Goal: Information Seeking & Learning: Check status

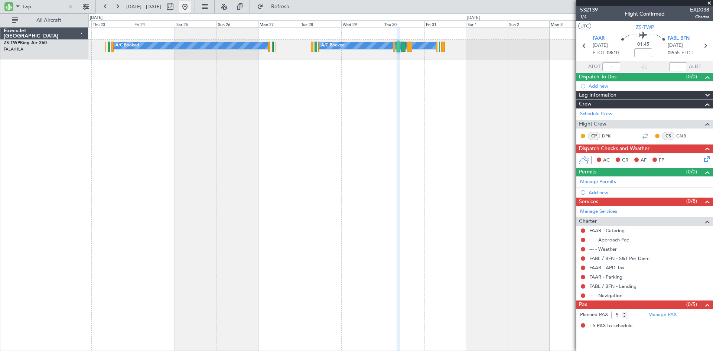
click at [191, 6] on button at bounding box center [185, 7] width 12 height 12
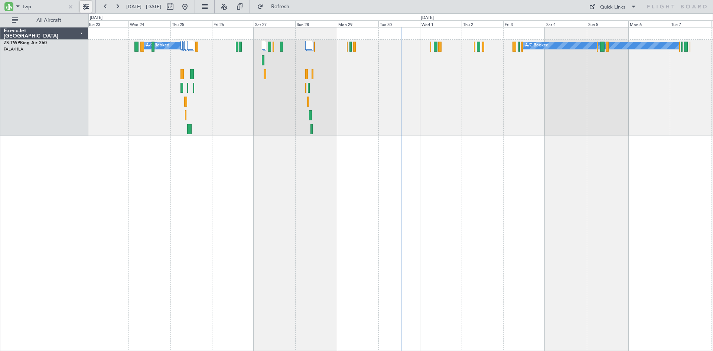
click at [85, 5] on button at bounding box center [86, 7] width 12 height 12
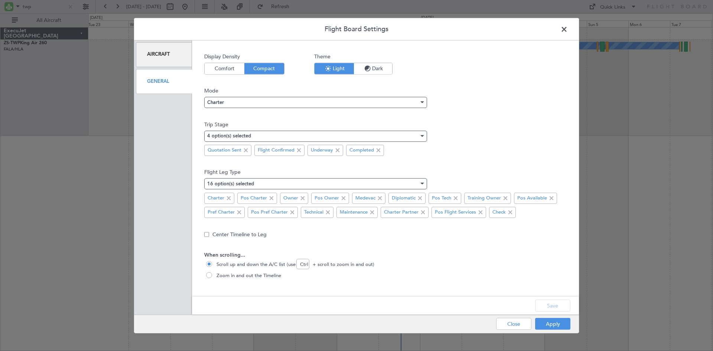
click at [568, 29] on span at bounding box center [568, 30] width 0 height 15
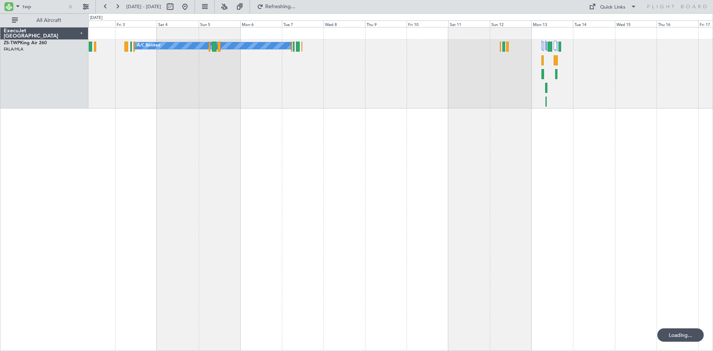
click at [258, 109] on div "A/C Booked A/C Booked A/C Booked A/C Booked" at bounding box center [400, 189] width 625 height 324
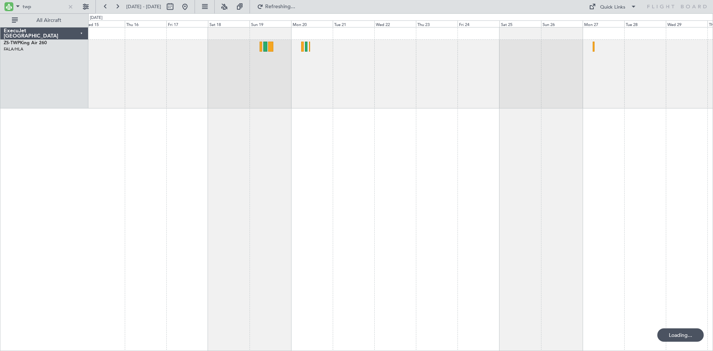
click at [306, 135] on div at bounding box center [400, 189] width 625 height 324
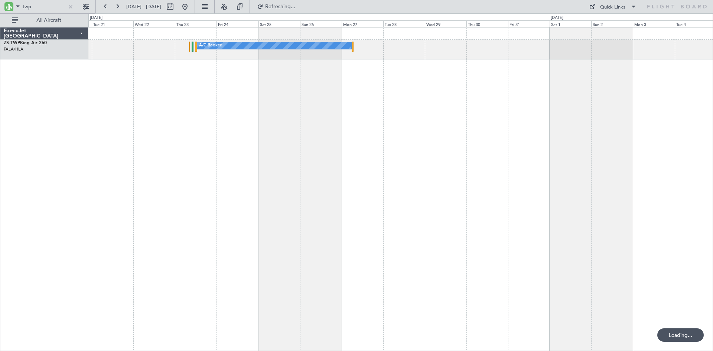
click at [348, 74] on div "A/C Booked" at bounding box center [400, 189] width 625 height 324
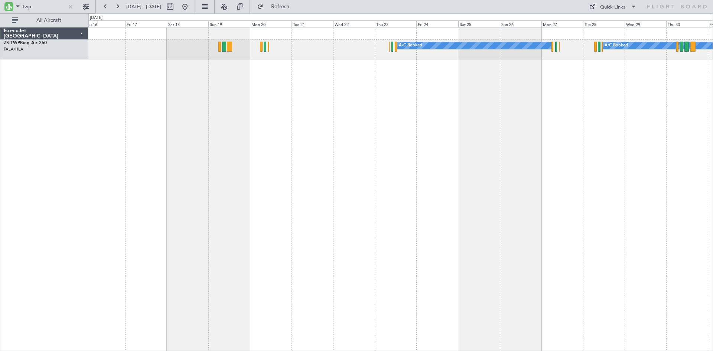
click at [329, 132] on div "A/C Booked A/C Booked" at bounding box center [400, 189] width 625 height 324
click at [85, 12] on button at bounding box center [86, 7] width 12 height 12
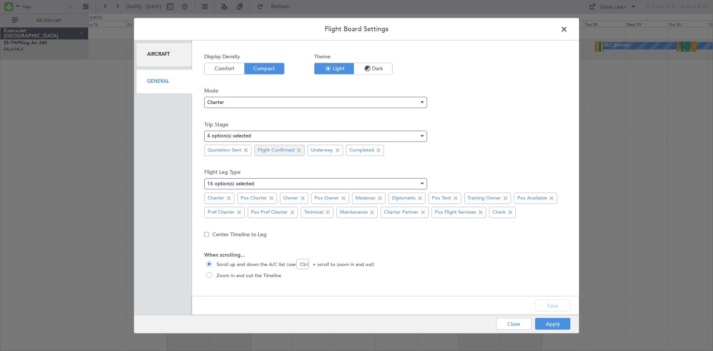
click at [245, 150] on span at bounding box center [245, 150] width 9 height 9
click at [558, 305] on button "Save" at bounding box center [552, 306] width 35 height 12
click at [547, 322] on button "Apply" at bounding box center [552, 324] width 35 height 12
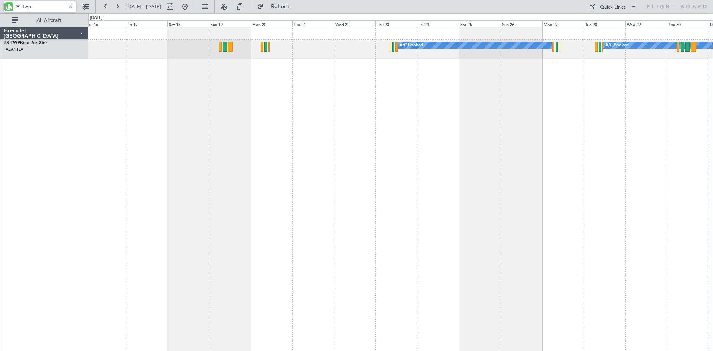
click at [40, 3] on input "twp" at bounding box center [44, 6] width 43 height 11
type input "t"
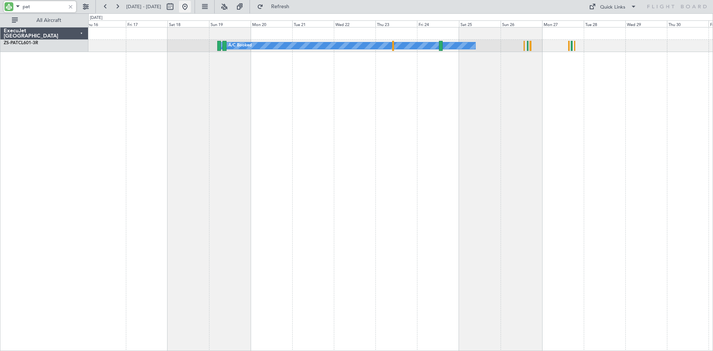
click at [191, 7] on button at bounding box center [185, 7] width 12 height 12
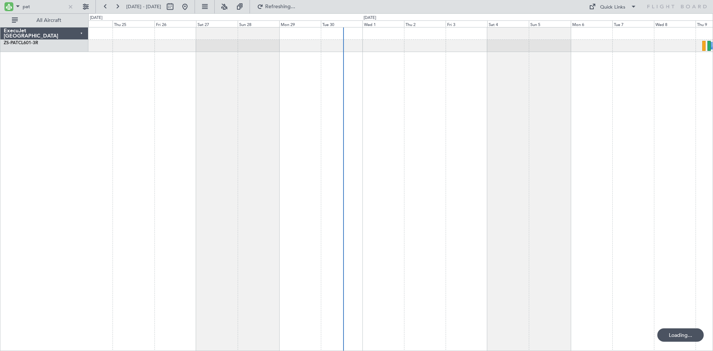
click at [336, 97] on div "A/C Booked" at bounding box center [400, 189] width 625 height 324
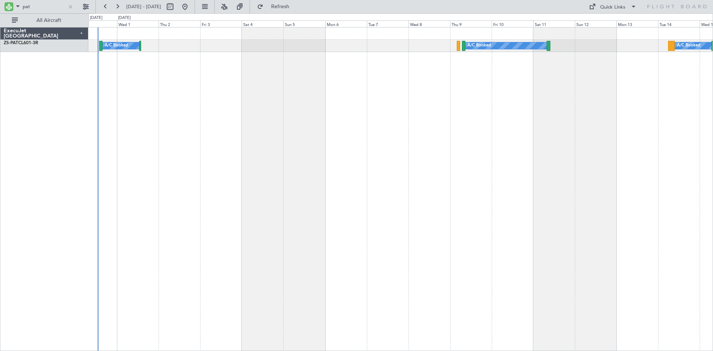
click at [298, 144] on div "A/C Booked A/C Booked A/C Booked" at bounding box center [400, 189] width 625 height 324
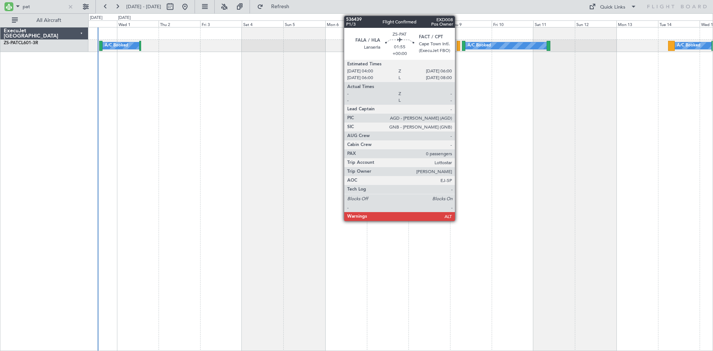
click at [458, 46] on div at bounding box center [459, 46] width 4 height 10
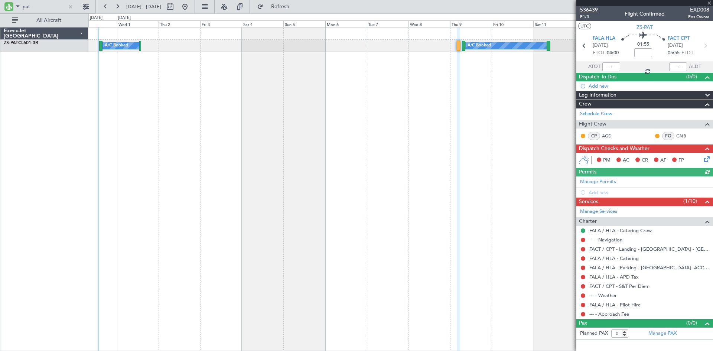
click at [590, 9] on span "536439" at bounding box center [589, 10] width 18 height 8
click at [54, 7] on input "pat" at bounding box center [44, 6] width 43 height 11
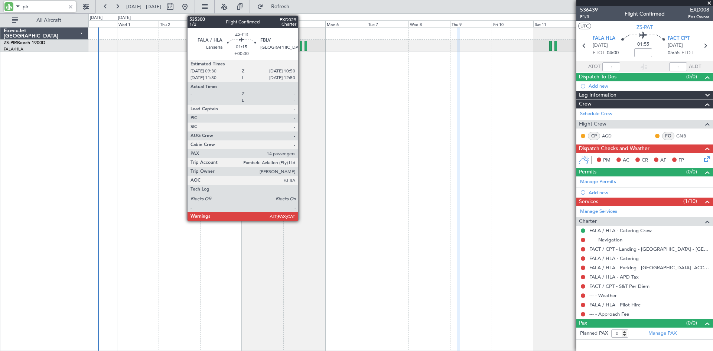
click at [302, 44] on div at bounding box center [301, 46] width 3 height 10
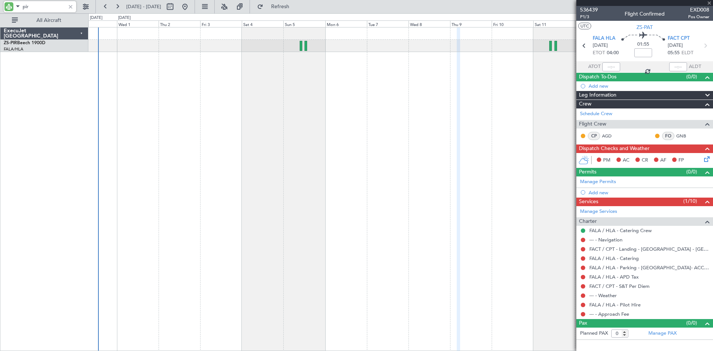
type input "pir"
type input "14"
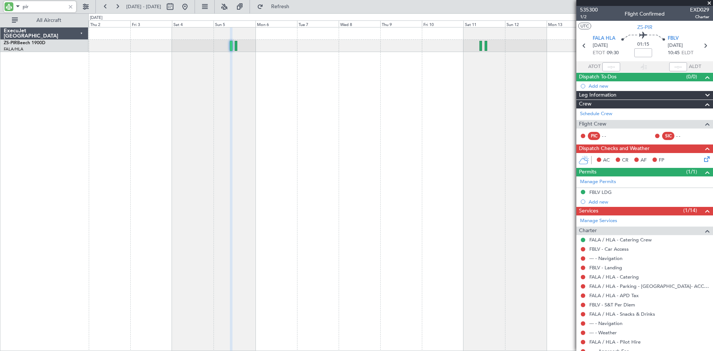
click at [403, 82] on div "A/C Booked" at bounding box center [400, 189] width 625 height 324
click at [587, 10] on span "535300" at bounding box center [589, 10] width 18 height 8
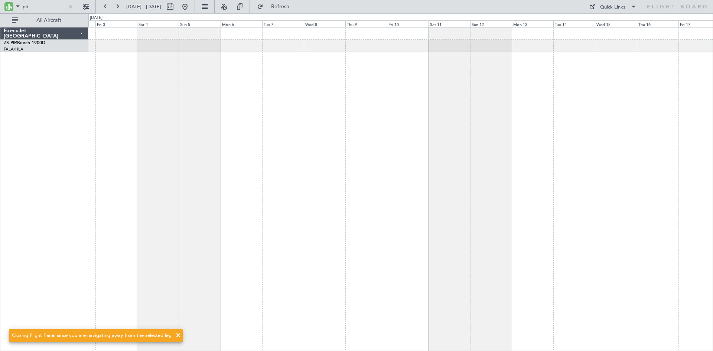
click at [447, 114] on div at bounding box center [400, 189] width 625 height 324
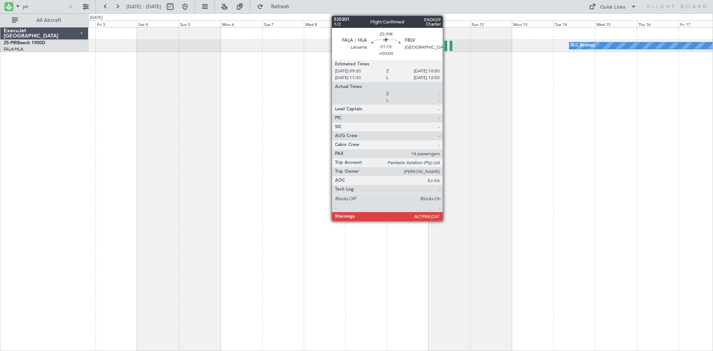
click at [446, 43] on div at bounding box center [445, 46] width 3 height 10
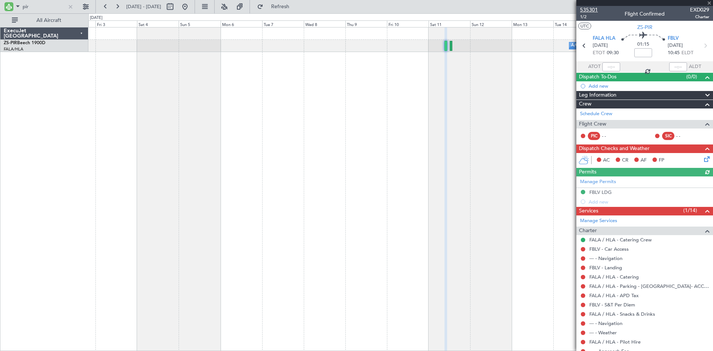
click at [590, 9] on span "535301" at bounding box center [589, 10] width 18 height 8
